Goal: Task Accomplishment & Management: Manage account settings

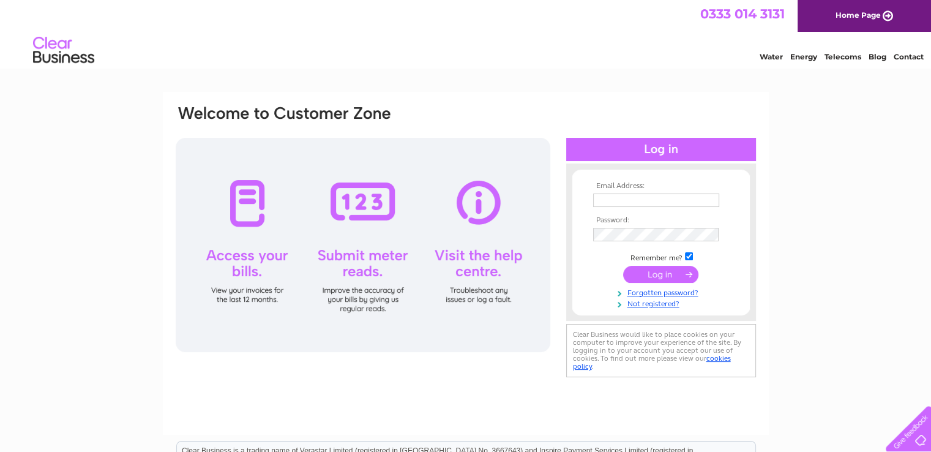
type input "sandra@supercityuk.com"
click at [662, 279] on input "submit" at bounding box center [660, 274] width 75 height 17
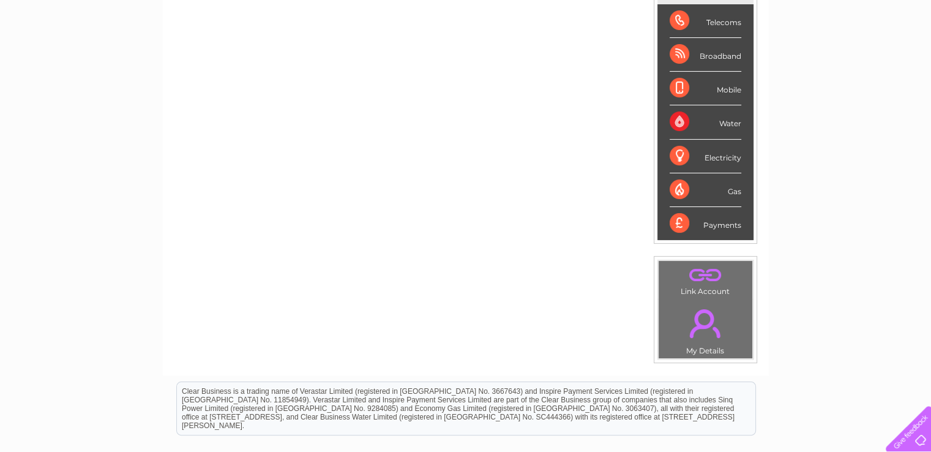
scroll to position [32, 0]
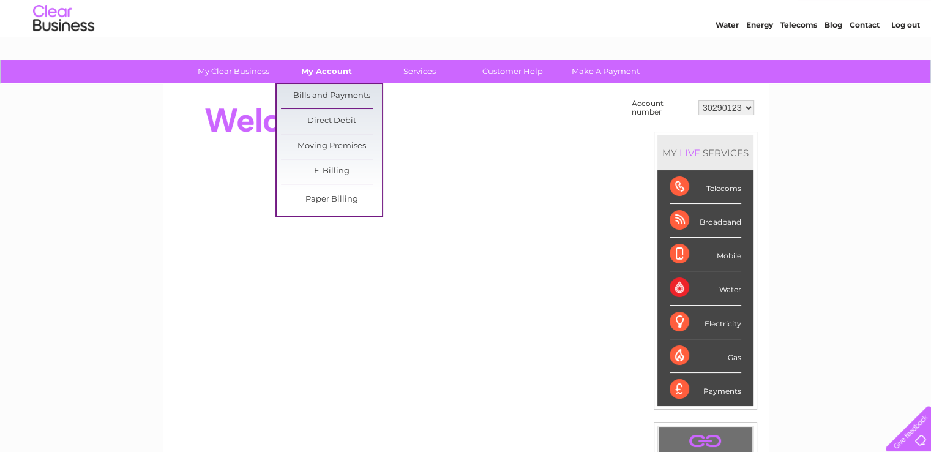
click at [318, 70] on link "My Account" at bounding box center [326, 71] width 101 height 23
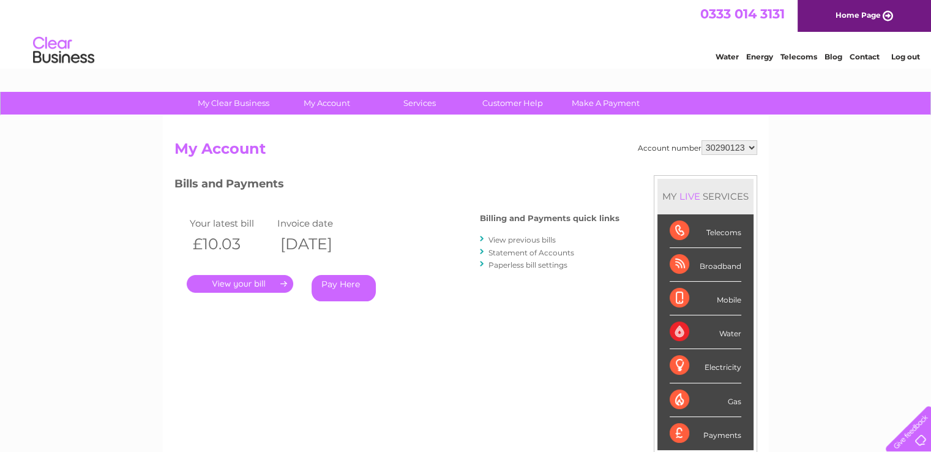
click at [745, 147] on select "30290123" at bounding box center [729, 147] width 56 height 15
click at [701, 140] on select "30290123" at bounding box center [729, 147] width 56 height 15
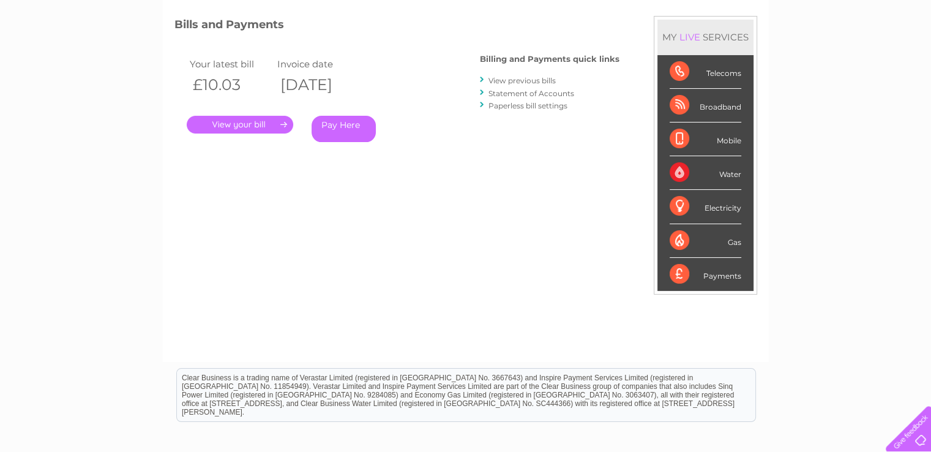
scroll to position [61, 0]
